Goal: Task Accomplishment & Management: Use online tool/utility

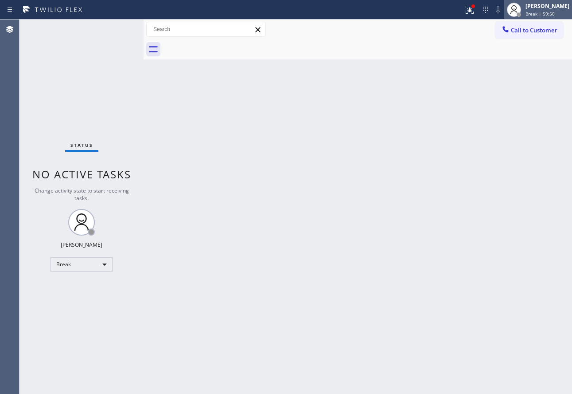
click at [545, 11] on span "Break | 59:50" at bounding box center [540, 14] width 29 height 6
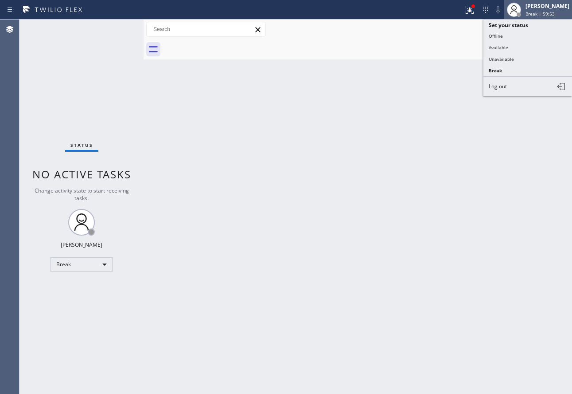
click at [542, 10] on div "[PERSON_NAME] Break | 59:53" at bounding box center [548, 10] width 48 height 16
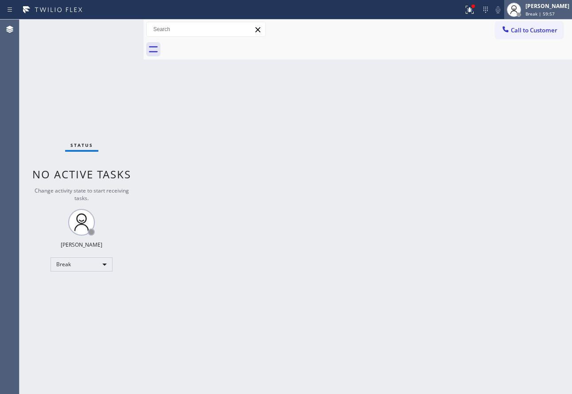
click at [561, 3] on div "[PERSON_NAME]" at bounding box center [548, 6] width 44 height 8
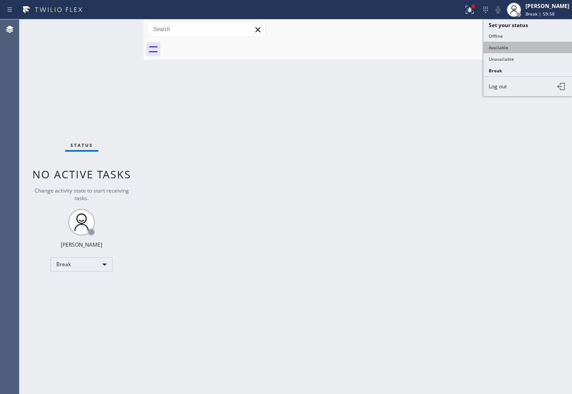
click at [509, 49] on button "Available" at bounding box center [527, 48] width 89 height 12
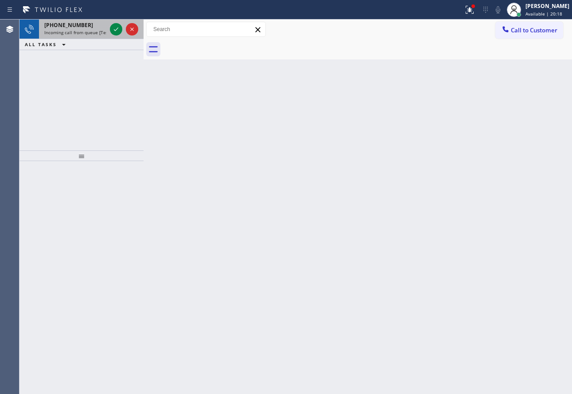
click at [76, 23] on span "[PHONE_NUMBER]" at bounding box center [68, 25] width 49 height 8
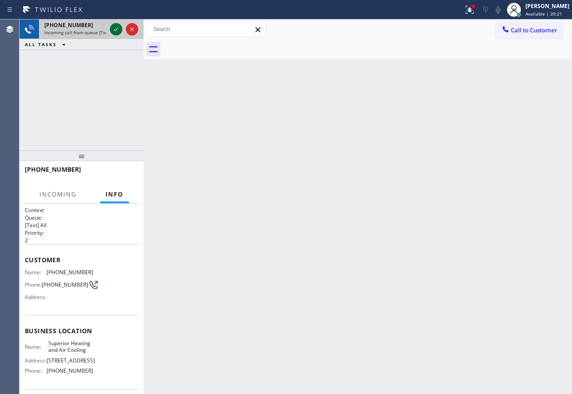
click at [116, 31] on icon at bounding box center [116, 29] width 11 height 11
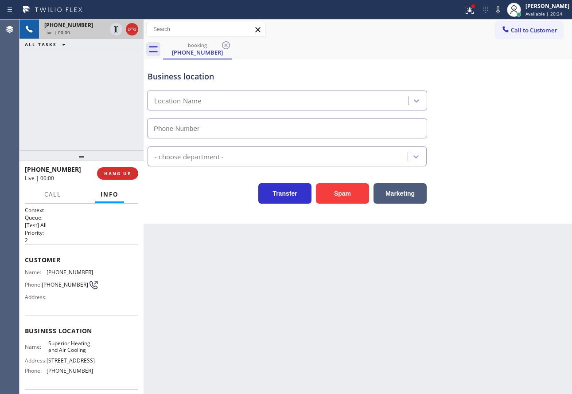
type input "[PHONE_NUMBER]"
click at [121, 176] on span "HANG UP" at bounding box center [117, 173] width 27 height 6
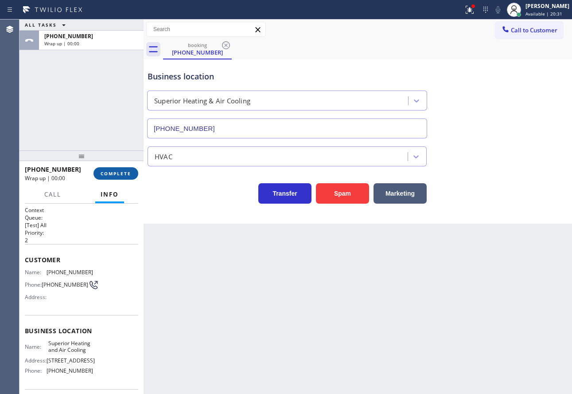
click at [121, 177] on button "COMPLETE" at bounding box center [116, 173] width 45 height 12
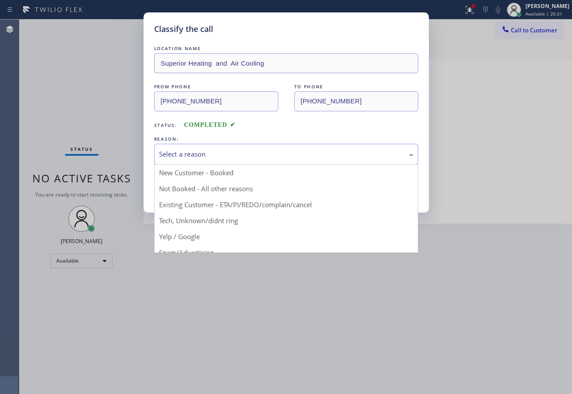
click at [201, 160] on div "Select a reason" at bounding box center [286, 154] width 264 height 21
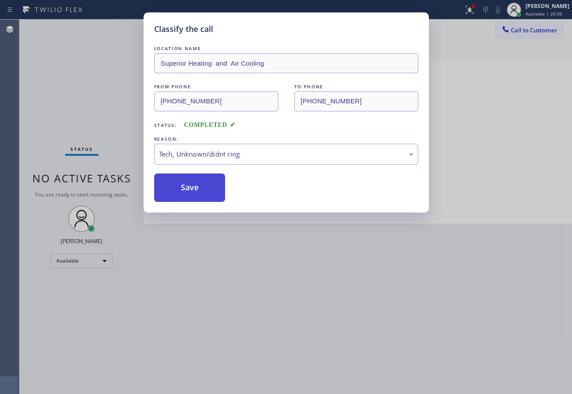
click at [198, 189] on button "Save" at bounding box center [189, 187] width 71 height 28
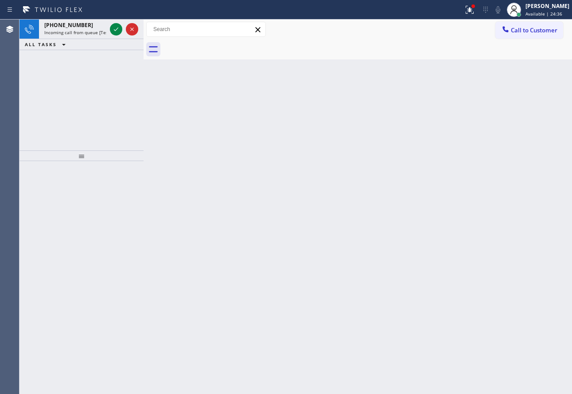
drag, startPoint x: 539, startPoint y: 9, endPoint x: 521, endPoint y: 55, distance: 49.4
click at [539, 8] on div "[PERSON_NAME]" at bounding box center [548, 6] width 44 height 8
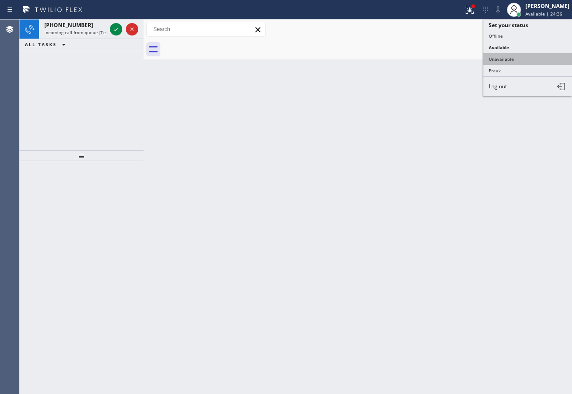
click at [518, 60] on button "Unavailable" at bounding box center [527, 59] width 89 height 12
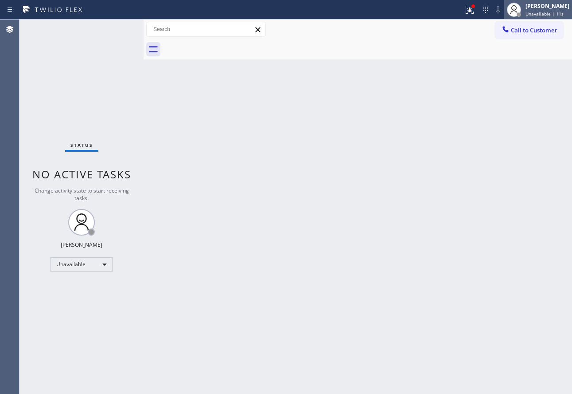
click at [536, 10] on div "[PERSON_NAME] Unavailable | 11s" at bounding box center [548, 10] width 48 height 16
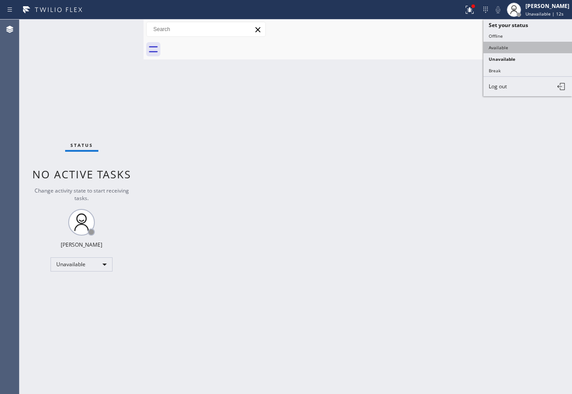
click at [507, 50] on button "Available" at bounding box center [527, 48] width 89 height 12
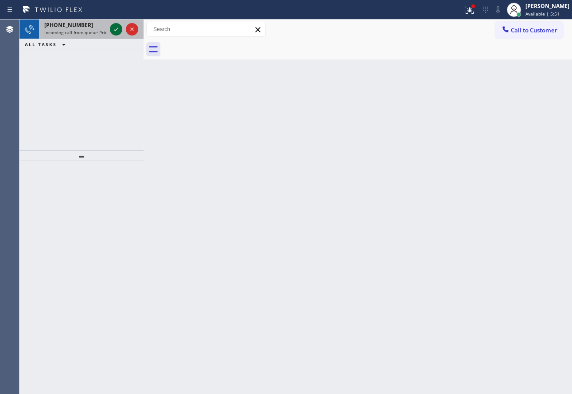
click at [118, 29] on icon at bounding box center [116, 29] width 11 height 11
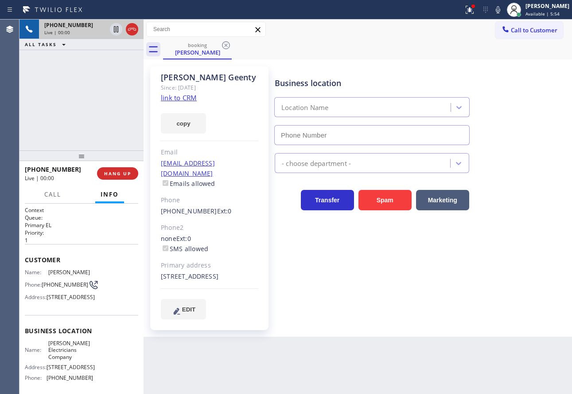
type input "[PHONE_NUMBER]"
click at [184, 100] on link "link to CRM" at bounding box center [179, 97] width 36 height 9
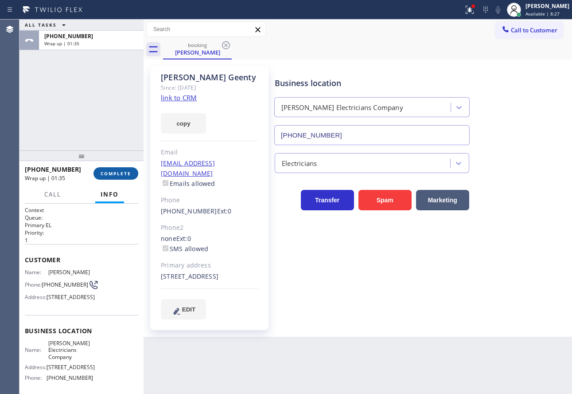
click at [112, 169] on button "COMPLETE" at bounding box center [116, 173] width 45 height 12
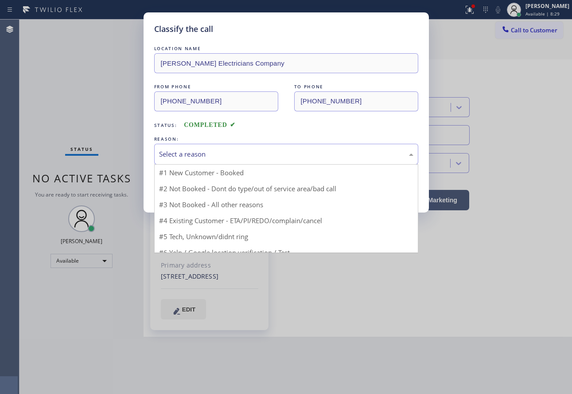
click at [231, 157] on div "Select a reason" at bounding box center [286, 154] width 254 height 10
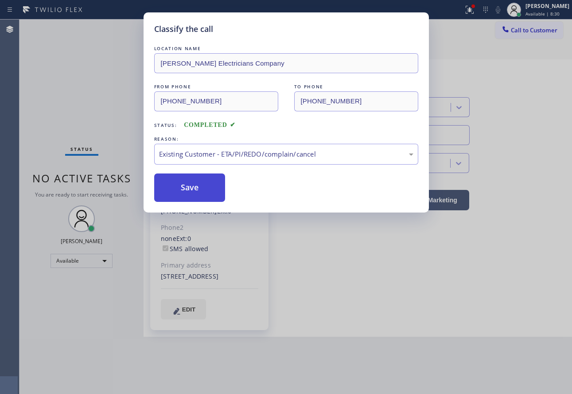
click at [189, 190] on button "Save" at bounding box center [189, 187] width 71 height 28
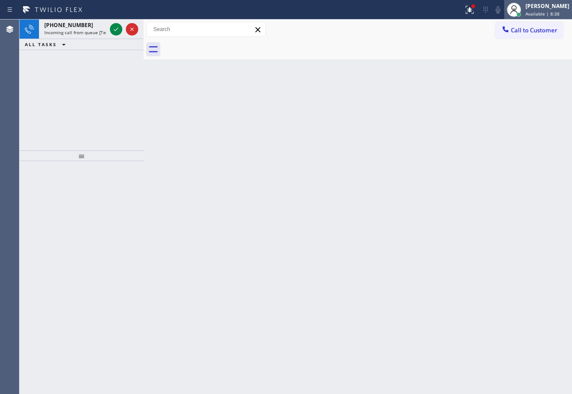
click at [542, 13] on span "Available | 8:38" at bounding box center [543, 14] width 34 height 6
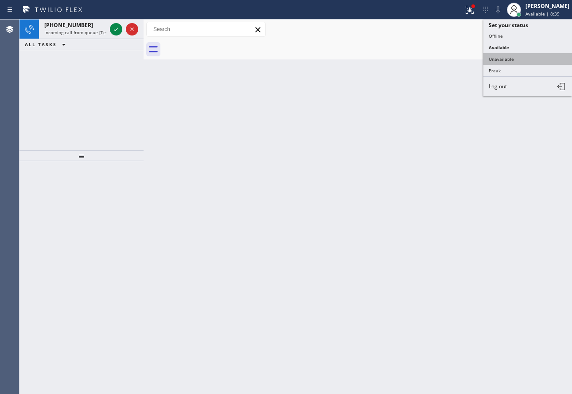
click at [510, 59] on button "Unavailable" at bounding box center [527, 59] width 89 height 12
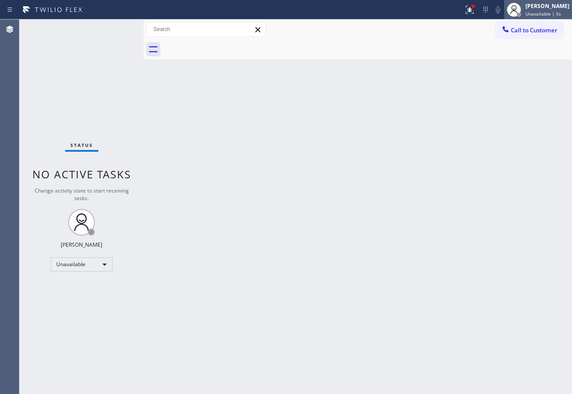
click at [549, 3] on div "[PERSON_NAME]" at bounding box center [548, 6] width 44 height 8
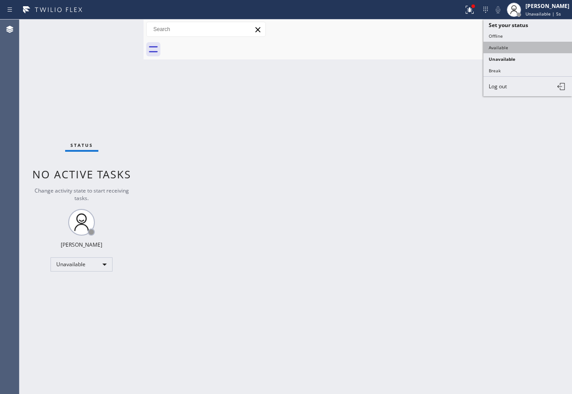
click at [519, 46] on button "Available" at bounding box center [527, 48] width 89 height 12
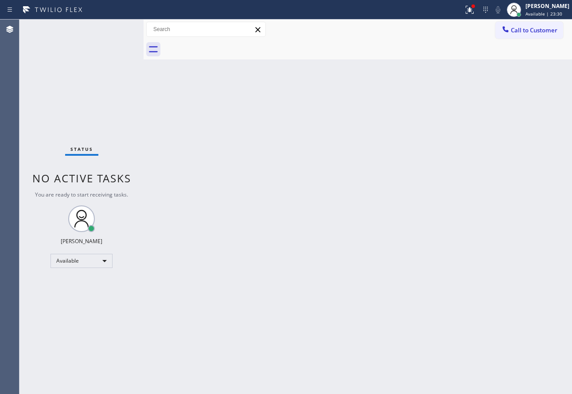
click at [275, 240] on div "Back to Dashboard Change Sender ID Customers Technicians Select a contact Outbo…" at bounding box center [358, 206] width 429 height 374
click at [276, 194] on div "Back to Dashboard Change Sender ID Customers Technicians Select a contact Outbo…" at bounding box center [358, 206] width 429 height 374
click at [549, 9] on div "[PERSON_NAME]" at bounding box center [548, 6] width 44 height 8
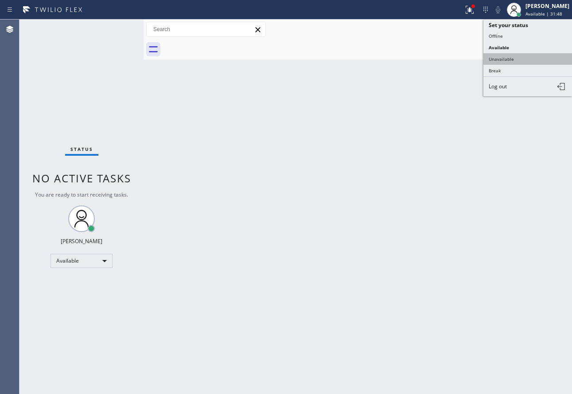
click at [516, 58] on button "Unavailable" at bounding box center [527, 59] width 89 height 12
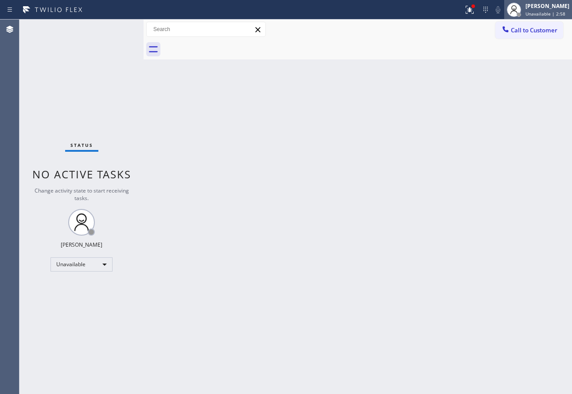
click at [545, 6] on div "[PERSON_NAME]" at bounding box center [548, 6] width 44 height 8
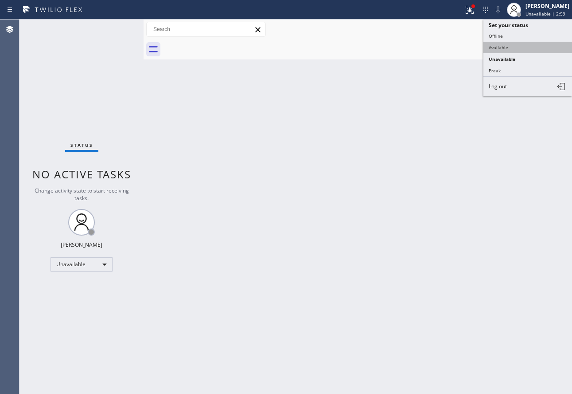
click at [502, 49] on button "Available" at bounding box center [527, 48] width 89 height 12
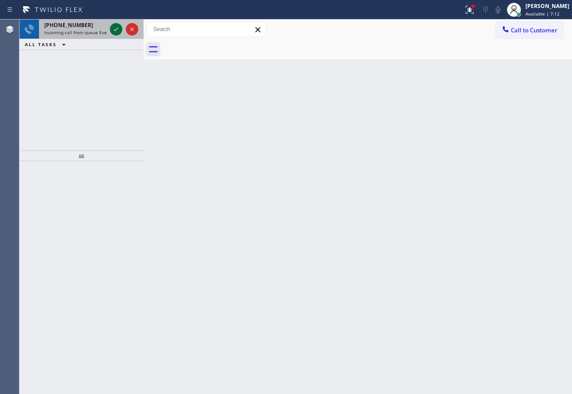
click at [120, 30] on icon at bounding box center [116, 29] width 11 height 11
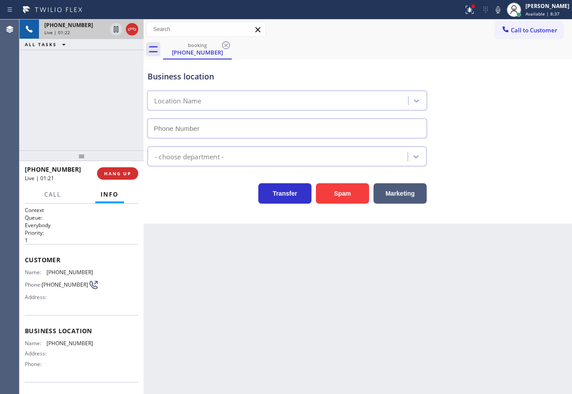
click at [165, 196] on div "Transfer Spam Marketing" at bounding box center [287, 191] width 283 height 25
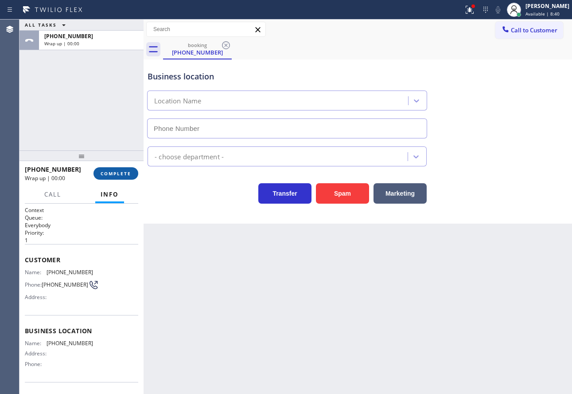
click at [122, 177] on button "COMPLETE" at bounding box center [116, 173] width 45 height 12
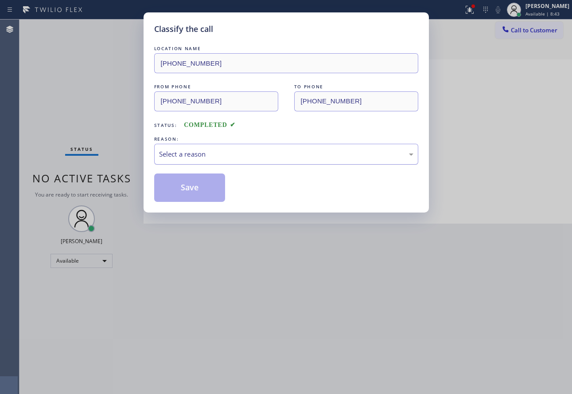
click at [233, 149] on div "Select a reason" at bounding box center [286, 154] width 254 height 10
click at [197, 191] on button "Save" at bounding box center [189, 187] width 71 height 28
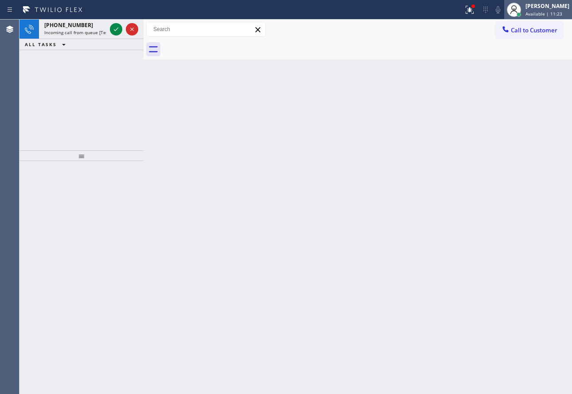
click at [562, 12] on span "Available | 11:23" at bounding box center [544, 14] width 37 height 6
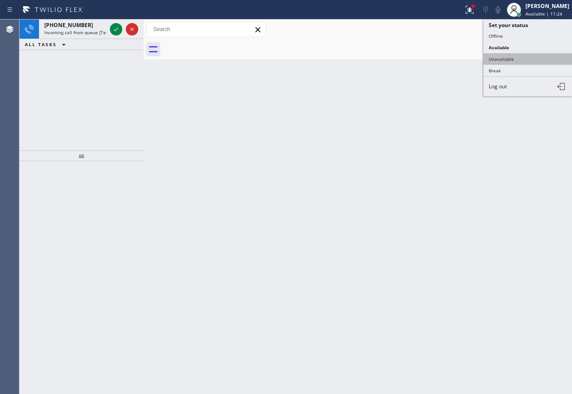
click at [516, 54] on button "Unavailable" at bounding box center [527, 59] width 89 height 12
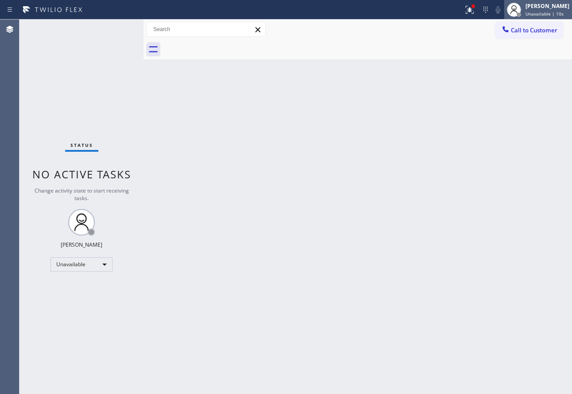
click at [539, 14] on span "Unavailable | 10s" at bounding box center [545, 14] width 38 height 6
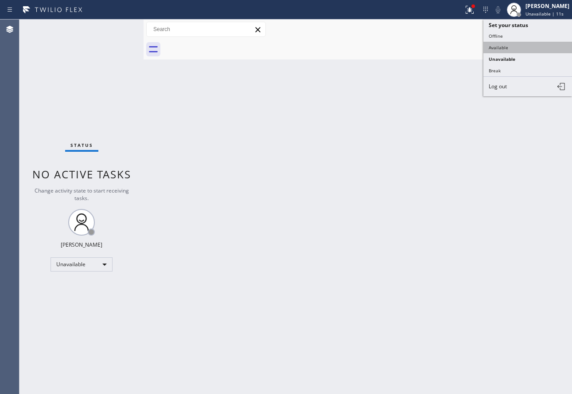
click at [495, 47] on button "Available" at bounding box center [527, 48] width 89 height 12
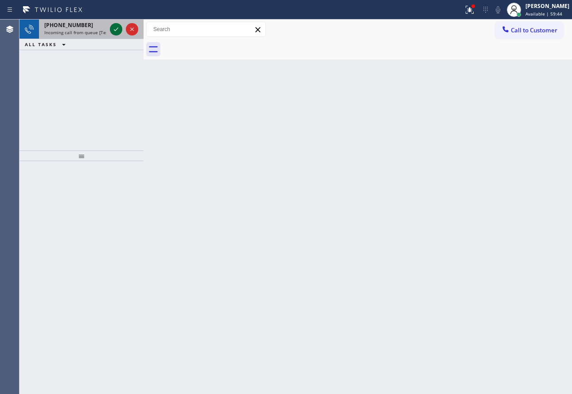
click at [117, 31] on icon at bounding box center [116, 29] width 11 height 11
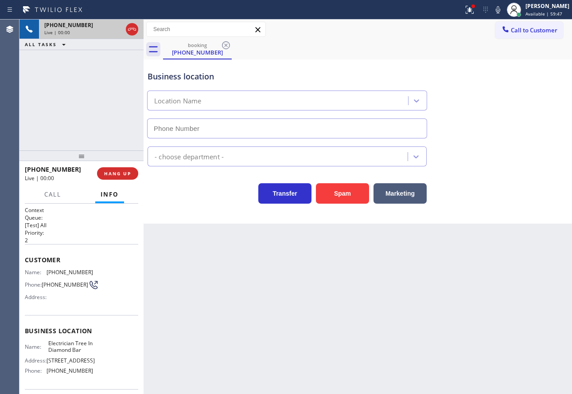
type input "[PHONE_NUMBER]"
click at [116, 173] on span "HANG UP" at bounding box center [117, 173] width 27 height 6
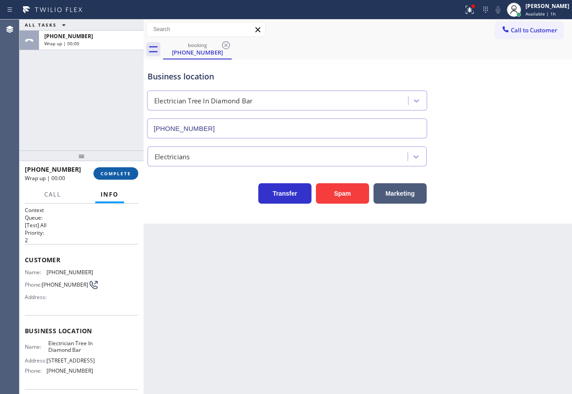
click at [115, 173] on span "COMPLETE" at bounding box center [116, 173] width 31 height 6
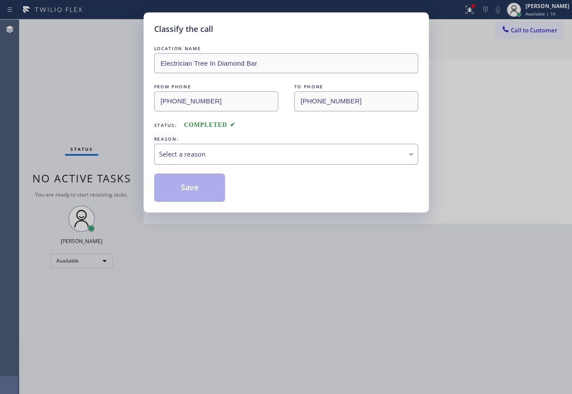
click at [260, 150] on div "Select a reason" at bounding box center [286, 154] width 254 height 10
click at [206, 186] on button "Save" at bounding box center [189, 187] width 71 height 28
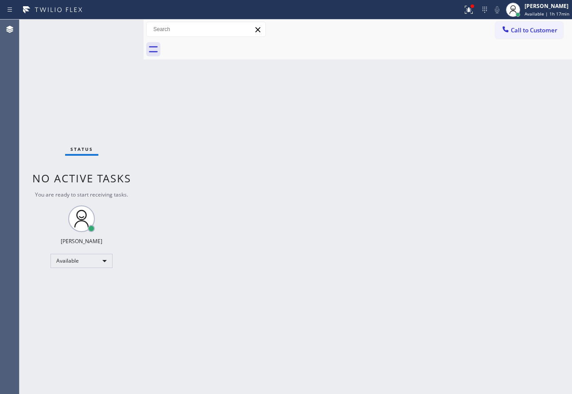
click at [286, 393] on div "Back to Dashboard Change Sender ID Customers Technicians Select a contact Outbo…" at bounding box center [358, 206] width 429 height 374
click at [473, 5] on div at bounding box center [473, 6] width 4 height 4
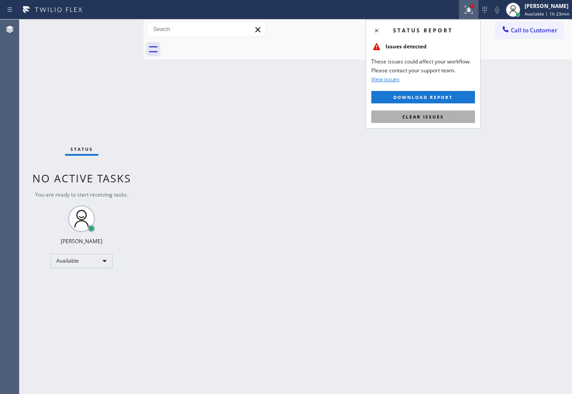
click at [425, 114] on span "Clear issues" at bounding box center [423, 116] width 42 height 6
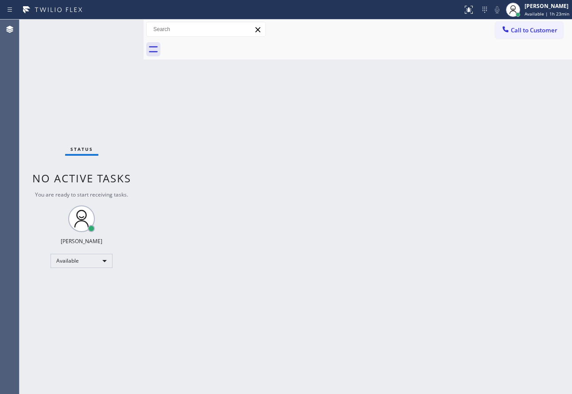
click at [293, 134] on div "Back to Dashboard Change Sender ID Customers Technicians Select a contact Outbo…" at bounding box center [358, 206] width 429 height 374
click at [265, 188] on div "Back to Dashboard Change Sender ID Customers Technicians Select a contact Outbo…" at bounding box center [358, 206] width 429 height 374
click at [401, 222] on div "Back to Dashboard Change Sender ID Customers Technicians Select a contact Outbo…" at bounding box center [358, 206] width 429 height 374
click at [328, 291] on div "Back to Dashboard Change Sender ID Customers Technicians Select a contact Outbo…" at bounding box center [358, 206] width 429 height 374
click at [532, 11] on span "Available | 1h 42min" at bounding box center [547, 14] width 45 height 6
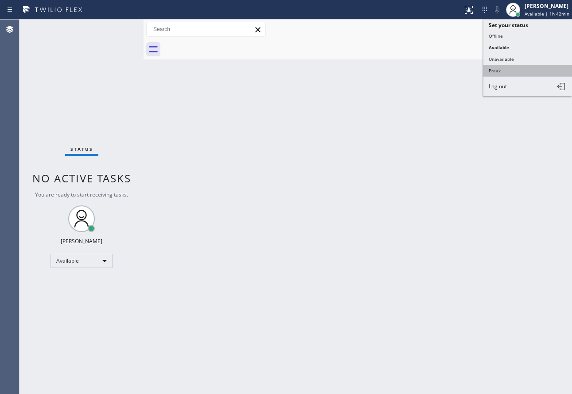
click at [520, 67] on button "Break" at bounding box center [527, 71] width 89 height 12
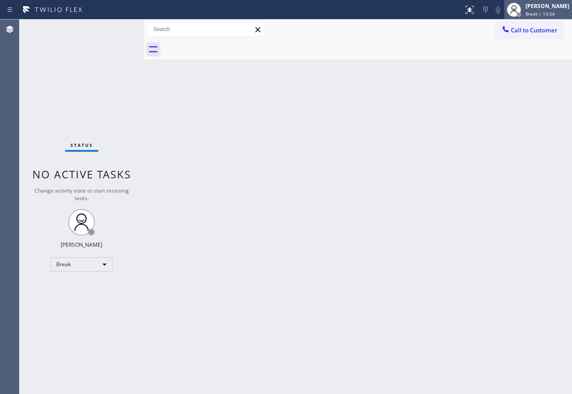
click at [544, 9] on div "[PERSON_NAME]" at bounding box center [548, 6] width 44 height 8
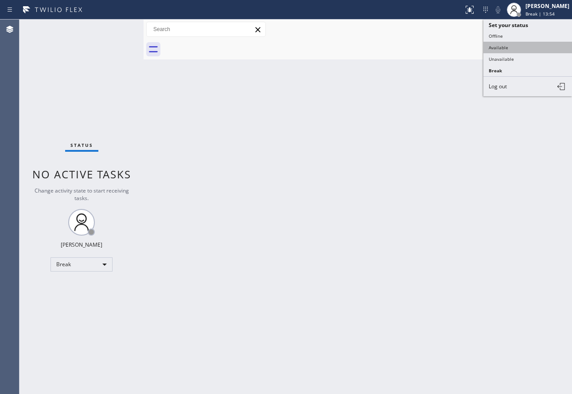
click at [518, 45] on button "Available" at bounding box center [527, 48] width 89 height 12
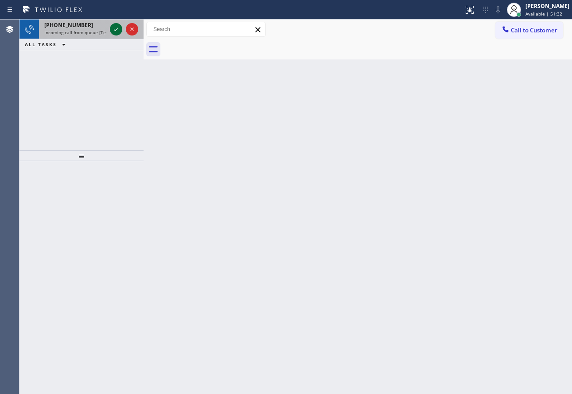
click at [114, 29] on icon at bounding box center [116, 29] width 11 height 11
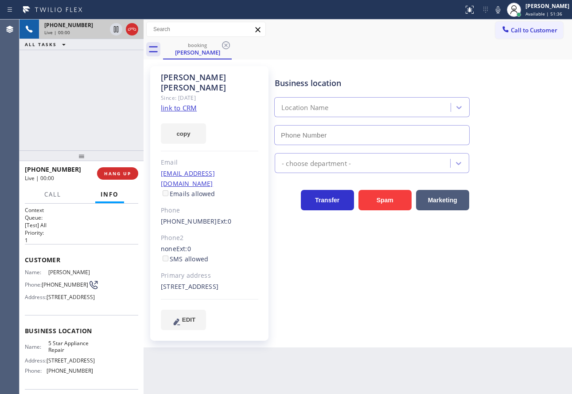
type input "[PHONE_NUMBER]"
click at [185, 103] on link "link to CRM" at bounding box center [179, 107] width 36 height 9
click at [121, 173] on span "HANG UP" at bounding box center [117, 173] width 27 height 6
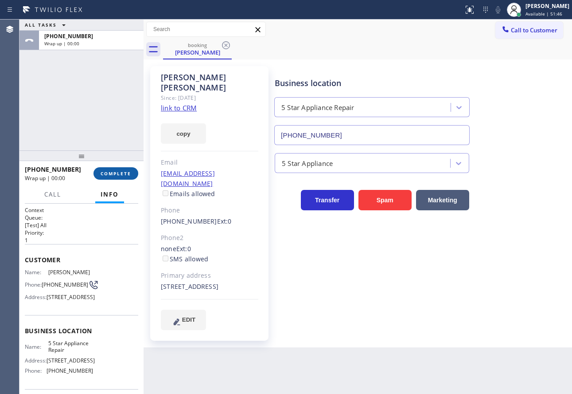
click at [121, 173] on span "COMPLETE" at bounding box center [116, 173] width 31 height 6
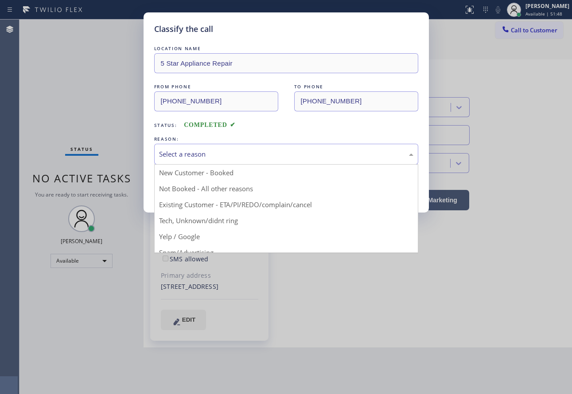
click at [288, 152] on div "Select a reason" at bounding box center [286, 154] width 254 height 10
drag, startPoint x: 195, startPoint y: 218, endPoint x: 193, endPoint y: 190, distance: 27.6
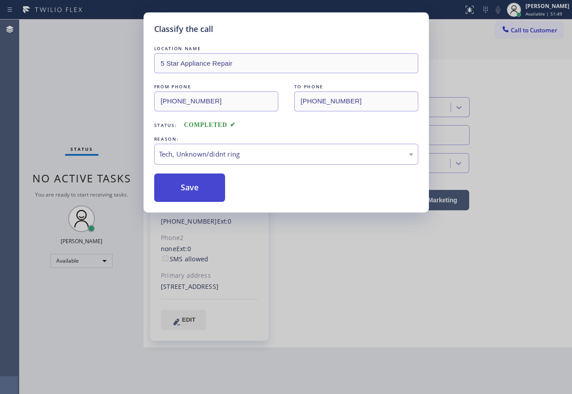
click at [190, 187] on button "Save" at bounding box center [189, 187] width 71 height 28
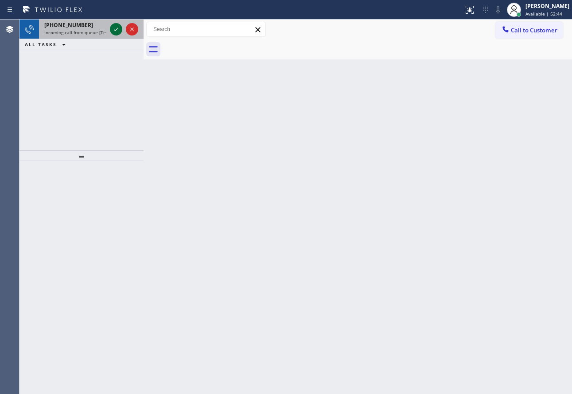
click at [117, 32] on icon at bounding box center [116, 29] width 11 height 11
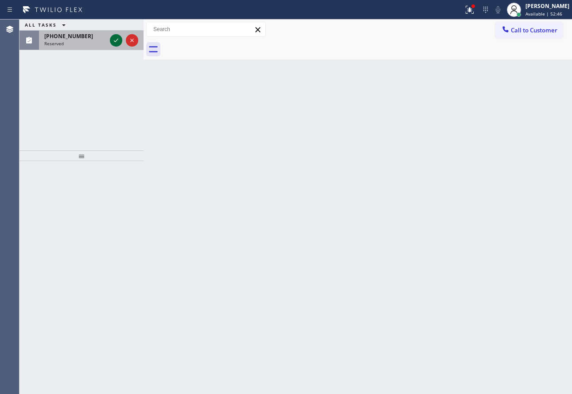
click at [119, 39] on icon at bounding box center [116, 40] width 11 height 11
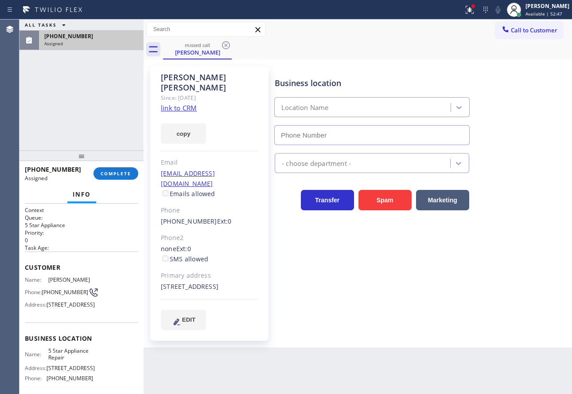
type input "[PHONE_NUMBER]"
click at [126, 170] on span "COMPLETE" at bounding box center [116, 173] width 31 height 6
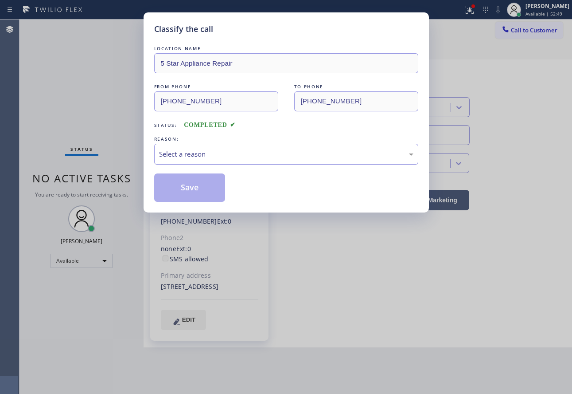
click at [218, 159] on div "Select a reason" at bounding box center [286, 154] width 264 height 21
click at [203, 196] on button "Save" at bounding box center [189, 187] width 71 height 28
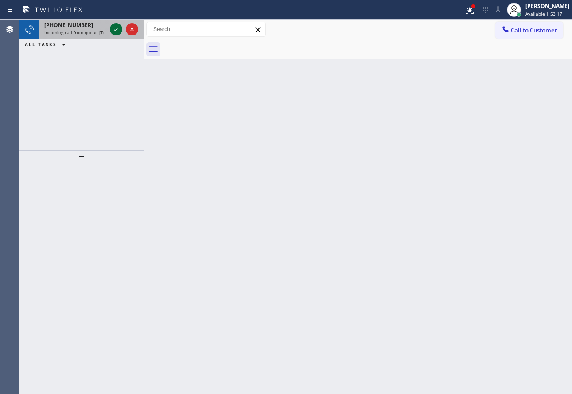
click at [111, 30] on icon at bounding box center [116, 29] width 11 height 11
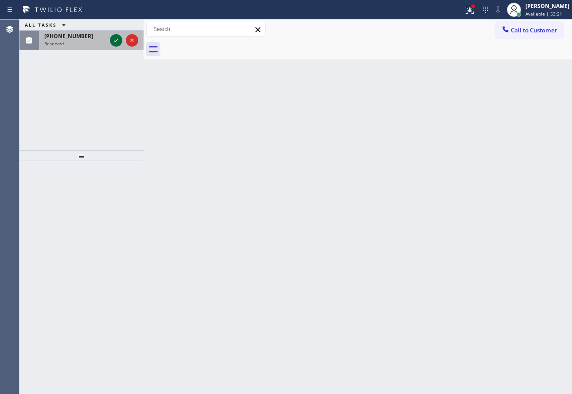
click at [117, 40] on icon at bounding box center [116, 40] width 11 height 11
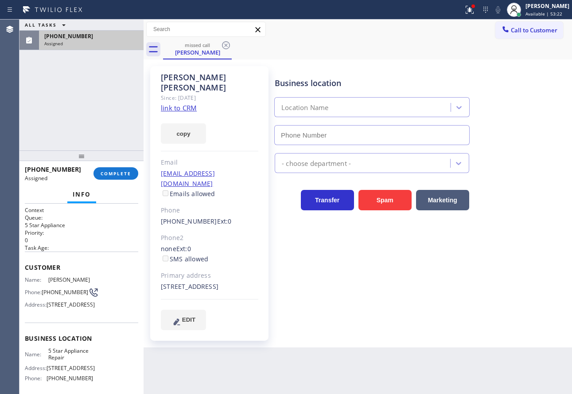
type input "[PHONE_NUMBER]"
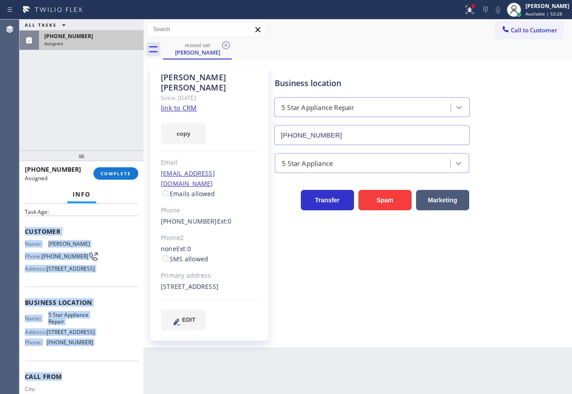
scroll to position [37, 0]
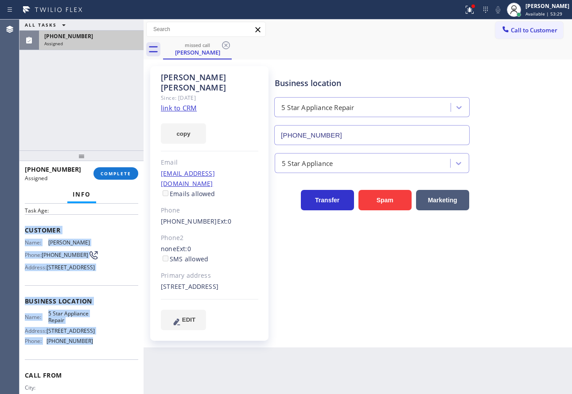
drag, startPoint x: 25, startPoint y: 266, endPoint x: 97, endPoint y: 346, distance: 107.0
click at [99, 361] on div "Context Queue: 5 Star Appliance Priority: 0 Task Age: Customer Name: [PERSON_NA…" at bounding box center [81, 297] width 113 height 257
copy div "Customer Name: [PERSON_NAME] Phone: [PHONE_NUMBER] Address: [STREET_ADDRESS] Bu…"
click at [128, 176] on span "COMPLETE" at bounding box center [116, 173] width 31 height 6
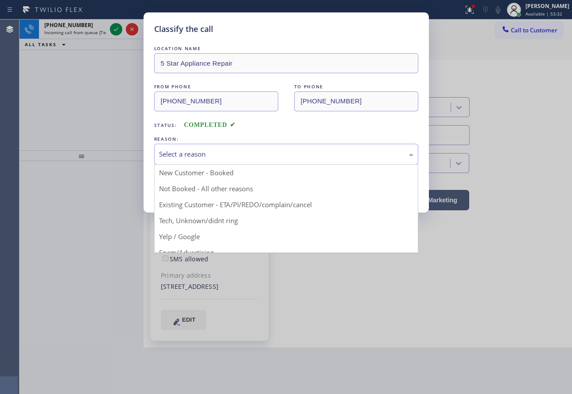
click at [225, 146] on div "Select a reason" at bounding box center [286, 154] width 264 height 21
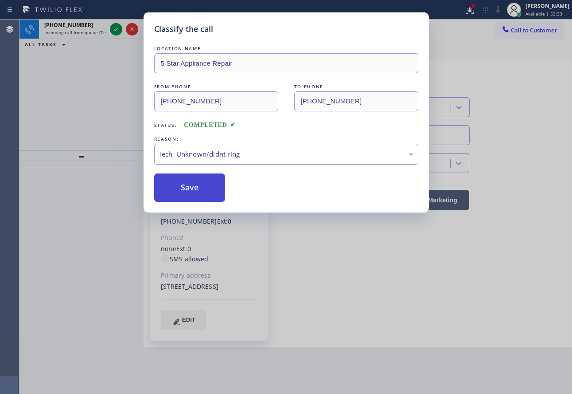
click at [188, 190] on button "Save" at bounding box center [189, 187] width 71 height 28
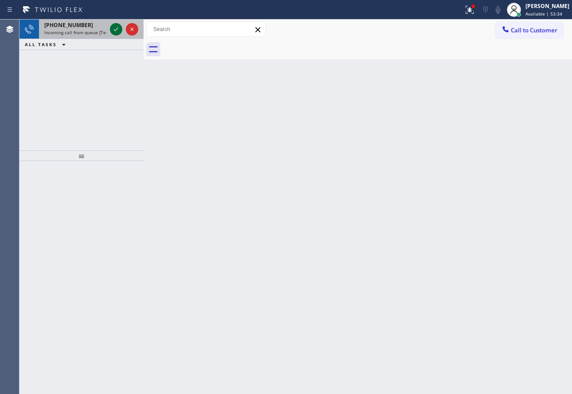
click at [111, 30] on icon at bounding box center [116, 29] width 11 height 11
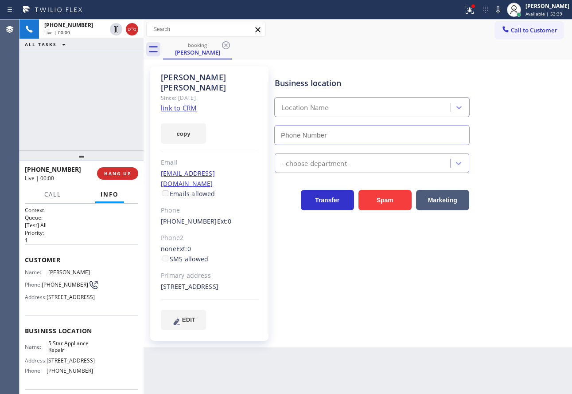
type input "[PHONE_NUMBER]"
click at [397, 202] on button "Spam" at bounding box center [385, 200] width 53 height 20
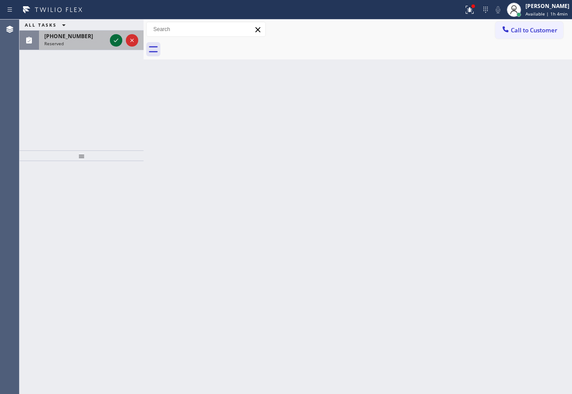
click at [113, 43] on icon at bounding box center [116, 40] width 11 height 11
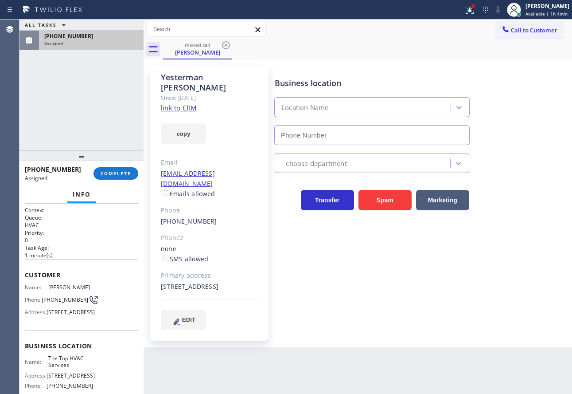
type input "[PHONE_NUMBER]"
click at [122, 172] on span "COMPLETE" at bounding box center [116, 173] width 31 height 6
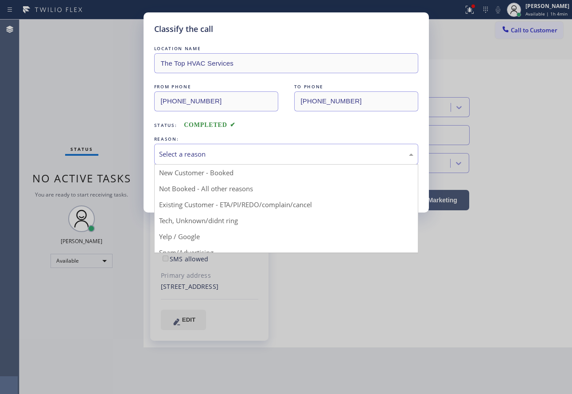
click at [179, 151] on div "Select a reason" at bounding box center [286, 154] width 254 height 10
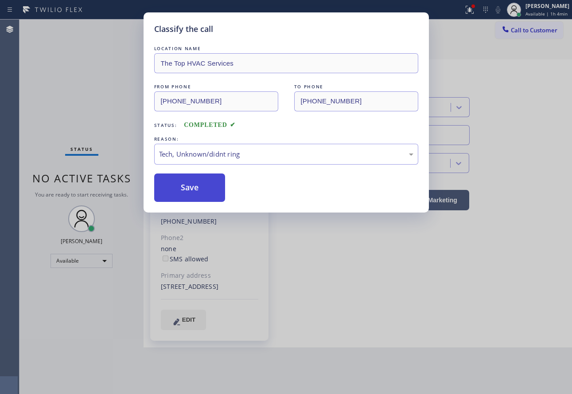
click at [185, 190] on button "Save" at bounding box center [189, 187] width 71 height 28
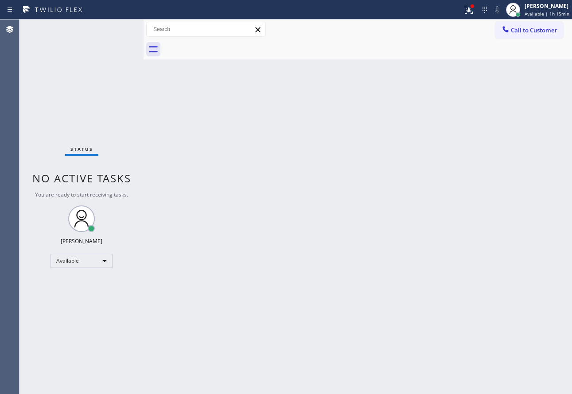
click at [373, 240] on div "Back to Dashboard Change Sender ID Customers Technicians Select a contact Outbo…" at bounding box center [358, 206] width 429 height 374
click at [542, 11] on span "Available | 1h 28min" at bounding box center [547, 14] width 45 height 6
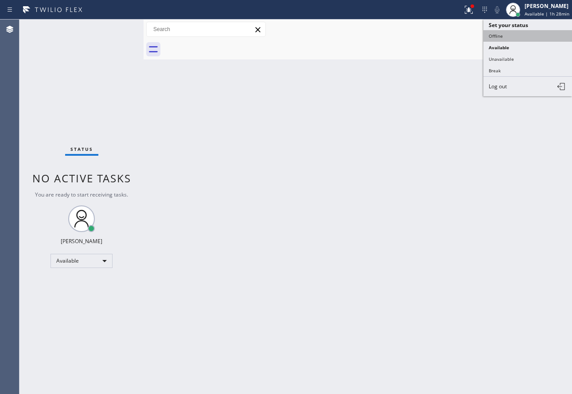
click at [496, 32] on button "Offline" at bounding box center [527, 36] width 89 height 12
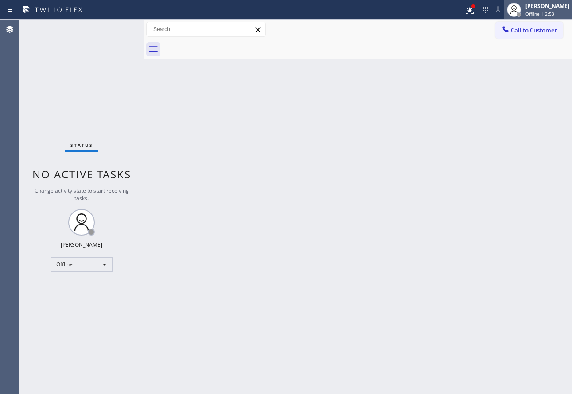
click at [554, 7] on div "[PERSON_NAME]" at bounding box center [548, 6] width 44 height 8
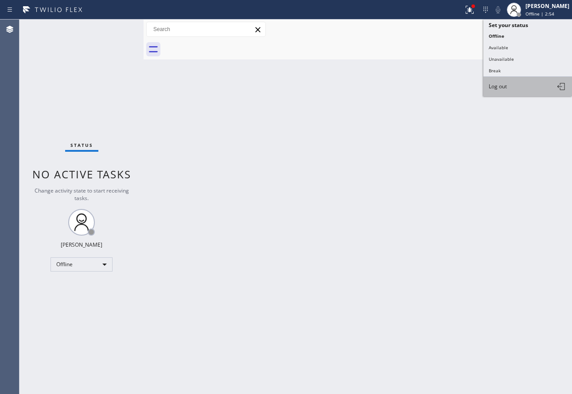
click at [501, 89] on span "Log out" at bounding box center [498, 86] width 18 height 8
